Goal: Task Accomplishment & Management: Complete application form

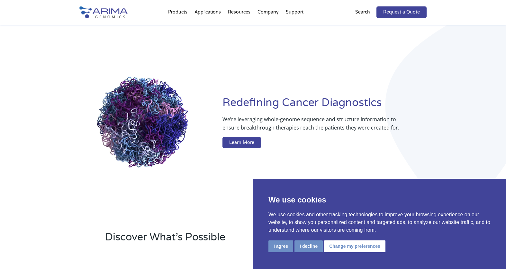
click at [389, 11] on link "Request a Quote" at bounding box center [401, 12] width 50 height 12
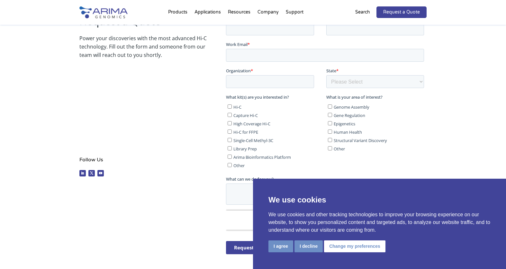
scroll to position [144, 0]
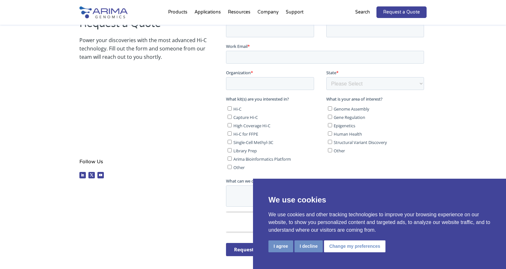
click at [229, 107] on input "Hi-C" at bounding box center [229, 108] width 4 height 4
checkbox input "true"
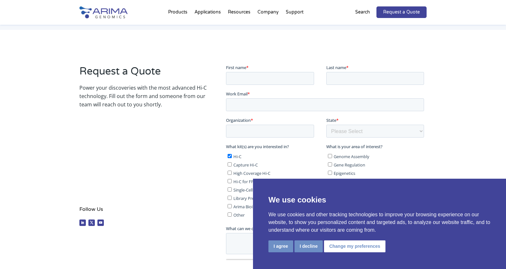
scroll to position [91, 0]
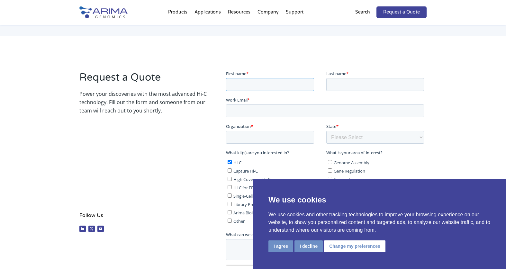
click at [270, 85] on input "First name *" at bounding box center [270, 84] width 88 height 13
type input "[PERSON_NAME]"
click at [346, 84] on input "Last name *" at bounding box center [375, 84] width 98 height 13
type input "[PERSON_NAME]"
click at [302, 114] on input "Work Email *" at bounding box center [325, 110] width 198 height 13
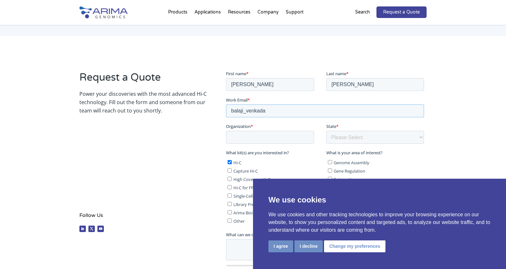
type input "[EMAIL_ADDRESS][DOMAIN_NAME]"
click at [277, 138] on input "Organization *" at bounding box center [270, 136] width 88 height 13
type input "[PERSON_NAME] [MEDICAL_DATA] Institute"
click at [346, 136] on select "Please Select Other/Non-US [US_STATE] [US_STATE] [US_STATE] [US_STATE] [US_STAT…" at bounding box center [375, 136] width 98 height 13
select select "[US_STATE]"
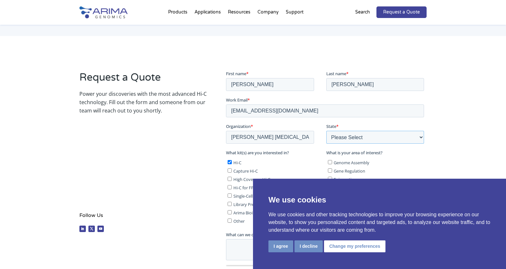
click at [326, 130] on select "Please Select Other/Non-US [US_STATE] [US_STATE] [US_STATE] [US_STATE] [US_STAT…" at bounding box center [375, 136] width 98 height 13
click at [283, 245] on button "I agree" at bounding box center [280, 246] width 25 height 12
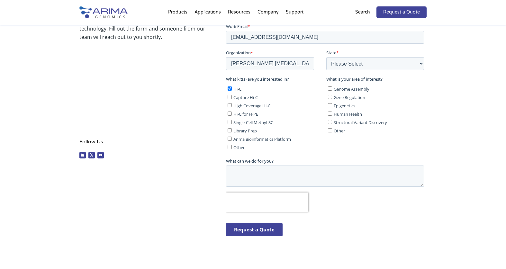
scroll to position [165, 0]
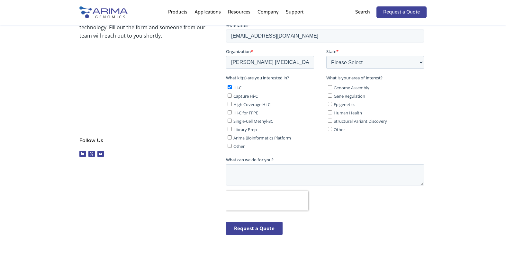
click at [254, 230] on input "Request a Quote" at bounding box center [254, 228] width 57 height 13
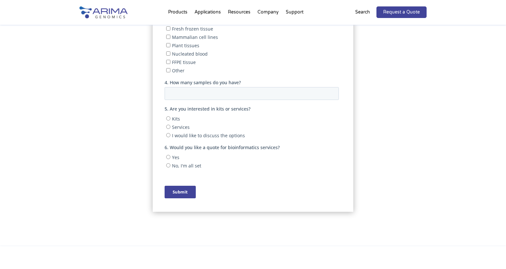
scroll to position [250, 0]
